Goal: Task Accomplishment & Management: Use online tool/utility

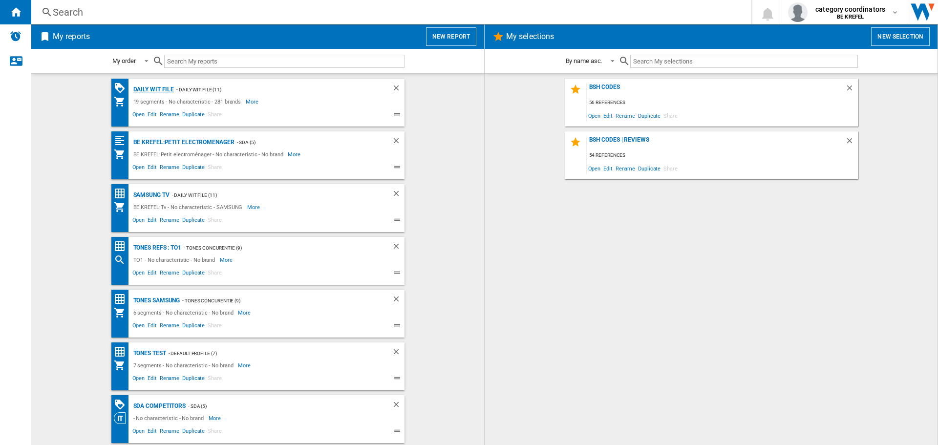
click at [156, 90] on div "Daily WIT file" at bounding box center [152, 90] width 43 height 12
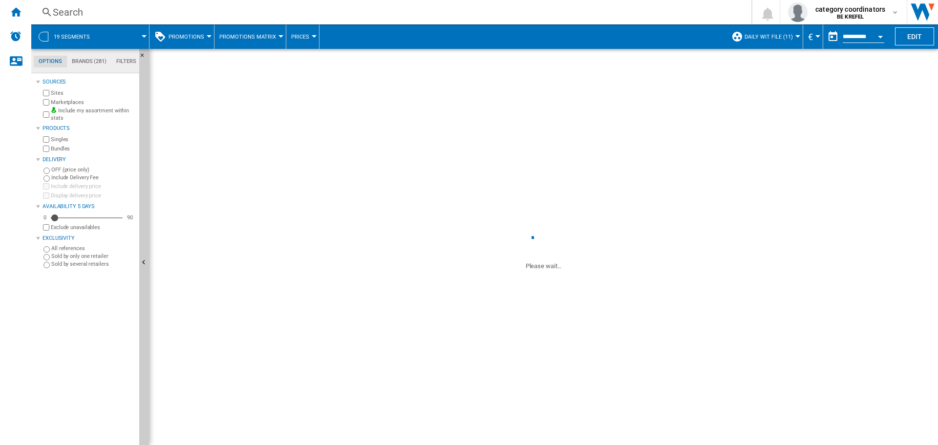
click at [47, 13] on ng-md-icon at bounding box center [47, 12] width 12 height 12
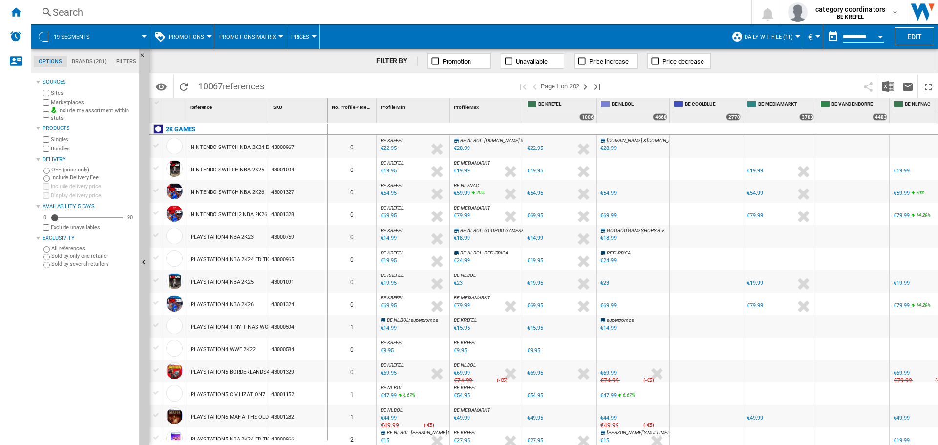
click at [197, 34] on span "Promotions" at bounding box center [186, 37] width 36 height 6
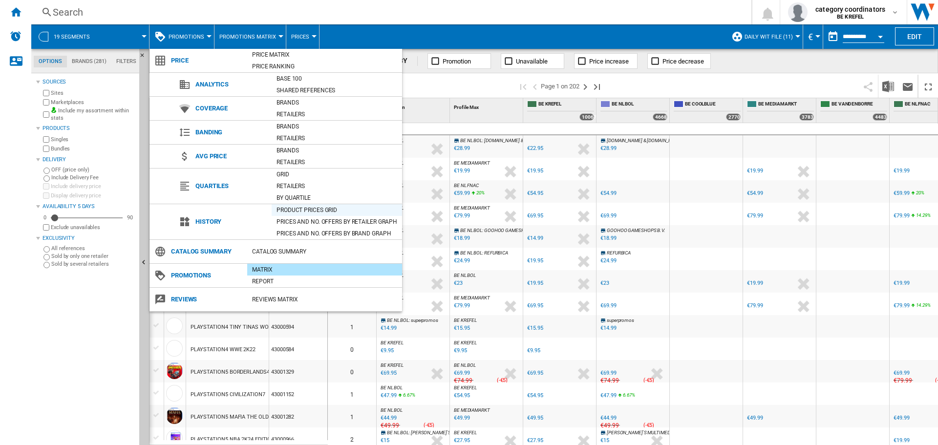
click at [297, 206] on div "Product prices grid" at bounding box center [337, 210] width 130 height 10
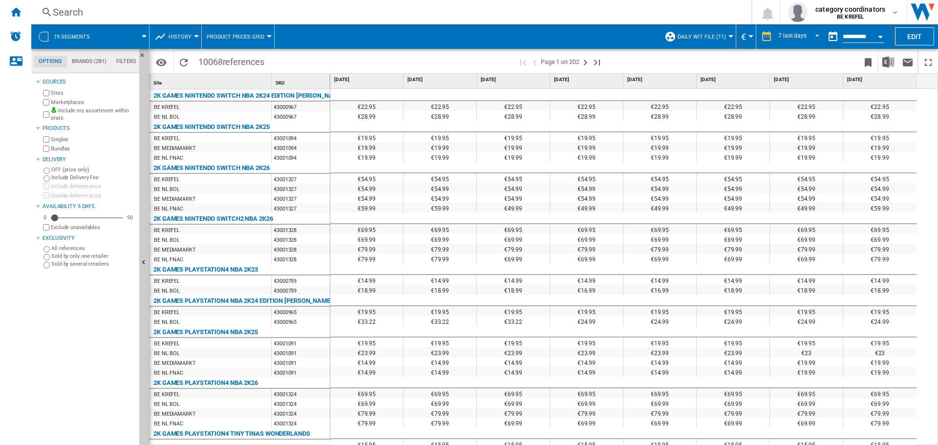
click at [42, 13] on ng-md-icon at bounding box center [47, 12] width 12 height 12
click at [76, 13] on div "Search" at bounding box center [389, 12] width 673 height 14
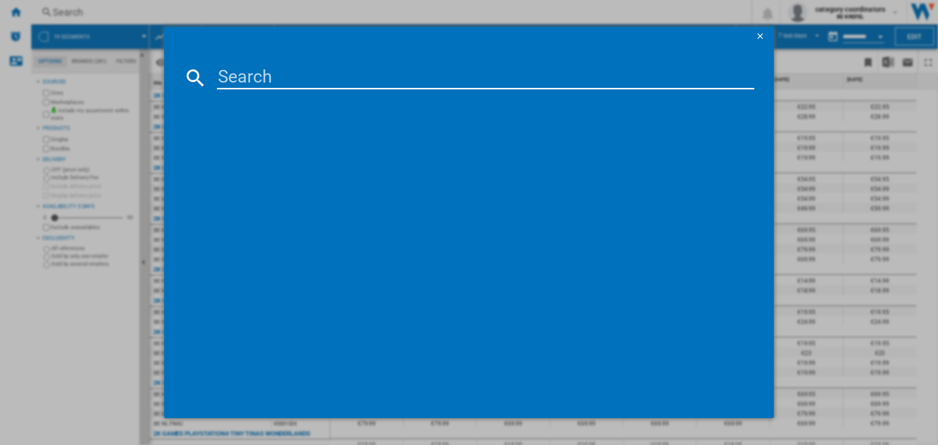
click at [239, 77] on input at bounding box center [485, 77] width 537 height 23
type input "12004385"
click at [285, 137] on div "AEG FSB53607Z INTEGRABLE" at bounding box center [475, 141] width 527 height 10
